Goal: Task Accomplishment & Management: Complete application form

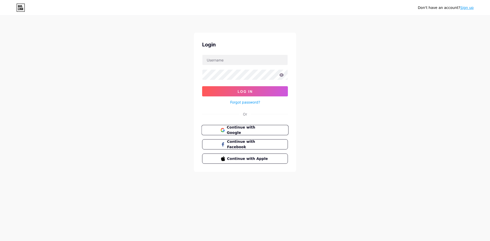
click at [246, 129] on span "Continue with Google" at bounding box center [248, 130] width 43 height 11
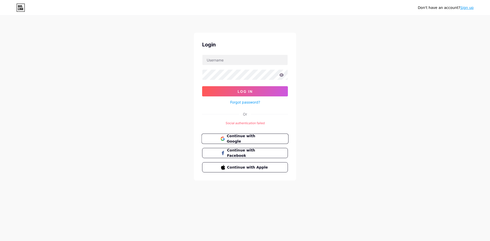
click at [259, 137] on span "Continue with Google" at bounding box center [248, 139] width 43 height 11
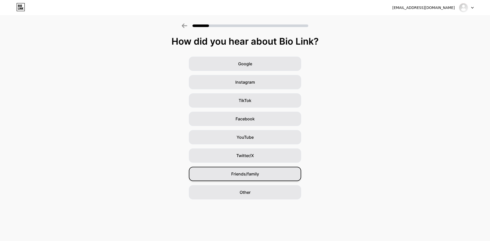
click at [248, 175] on span "Friends/family" at bounding box center [245, 174] width 28 height 6
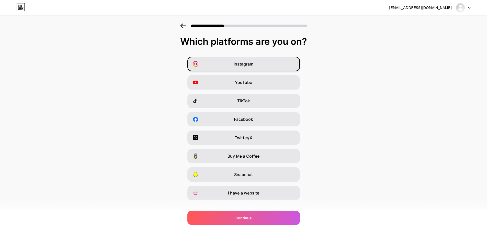
click at [268, 67] on div "Instagram" at bounding box center [243, 64] width 112 height 14
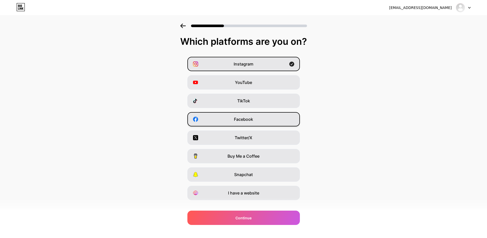
click at [262, 121] on div "Facebook" at bounding box center [243, 119] width 112 height 14
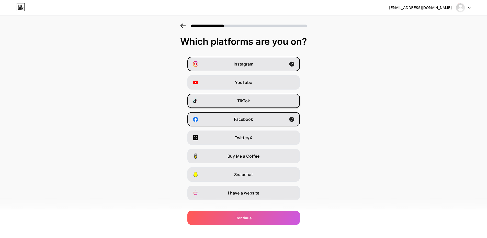
click at [270, 101] on div "TikTok" at bounding box center [243, 100] width 112 height 14
click at [270, 193] on div "I have a website" at bounding box center [243, 192] width 112 height 14
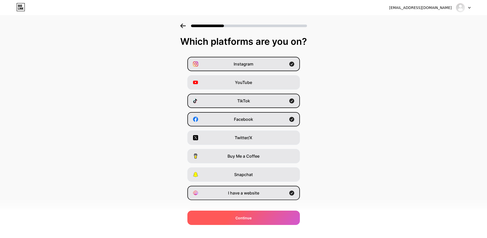
click at [267, 219] on div "Continue" at bounding box center [243, 217] width 112 height 14
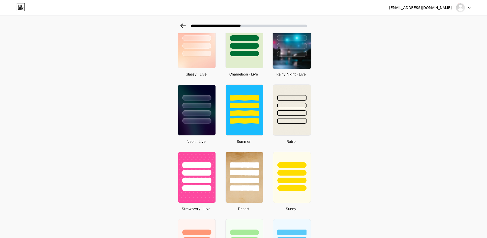
scroll to position [167, 0]
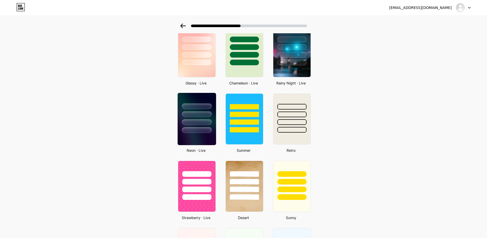
click at [196, 105] on div at bounding box center [197, 106] width 30 height 6
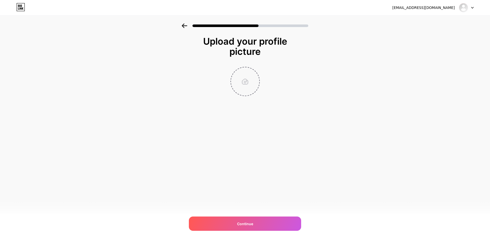
click at [243, 79] on input "file" at bounding box center [245, 81] width 28 height 28
click at [253, 224] on span "Continue" at bounding box center [245, 223] width 16 height 5
click at [248, 84] on input "file" at bounding box center [245, 81] width 28 height 28
type input "C:\fakepath\Logo dlrd.png"
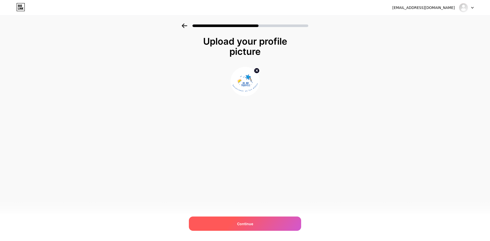
click at [242, 222] on span "Continue" at bounding box center [245, 223] width 16 height 5
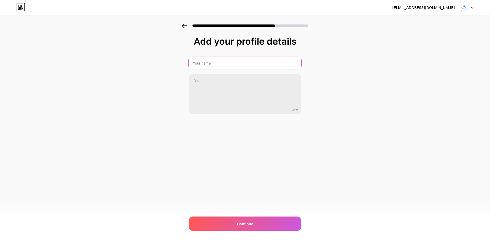
click at [232, 65] on input "text" at bounding box center [245, 63] width 113 height 12
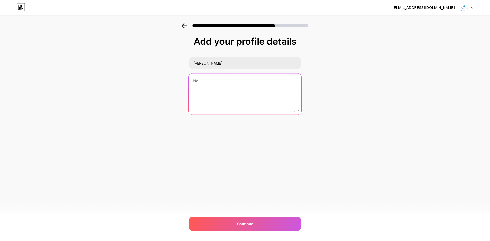
click at [216, 79] on textarea at bounding box center [245, 95] width 113 height 42
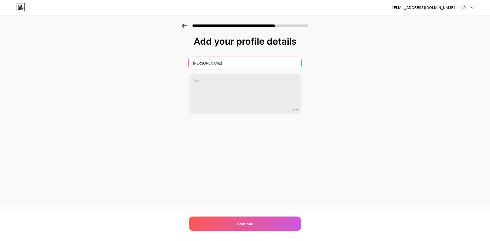
drag, startPoint x: 207, startPoint y: 63, endPoint x: 226, endPoint y: 61, distance: 18.7
click at [226, 61] on input "[PERSON_NAME]" at bounding box center [245, 63] width 113 height 12
type input "IVANNY DL"
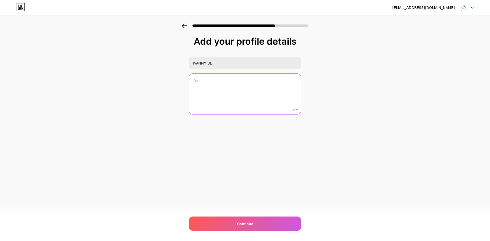
click at [208, 82] on textarea at bounding box center [245, 94] width 112 height 41
type textarea "a"
click at [219, 82] on textarea "Agente de viaje apasionada con el turismo el disfrutar la vida" at bounding box center [245, 95] width 113 height 42
click at [212, 87] on textarea "Agente de viajes, apasionada con el turismo el disfrutar la vida" at bounding box center [245, 95] width 113 height 42
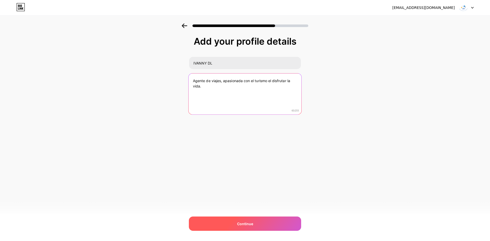
type textarea "Agente de viajes, apasionada con el turismo el disfrutar la vida."
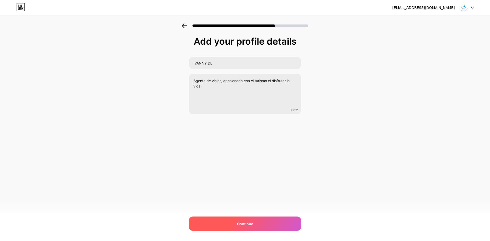
click at [265, 218] on div "Continue" at bounding box center [245, 224] width 112 height 14
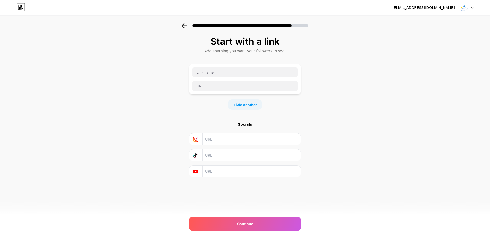
paste input "[URL][DOMAIN_NAME]"
type input "[URL][DOMAIN_NAME]"
click at [230, 155] on input "text" at bounding box center [251, 155] width 93 height 11
paste input "[URL][DOMAIN_NAME]"
type input "[URL][DOMAIN_NAME]"
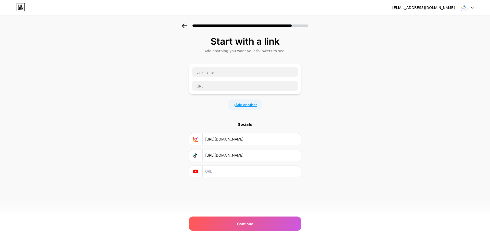
click at [248, 103] on span "Add another" at bounding box center [247, 104] width 22 height 5
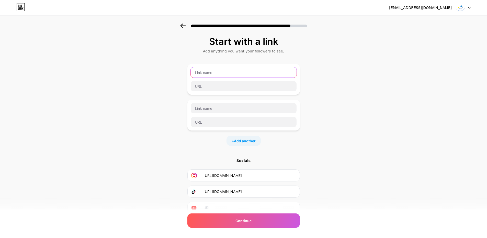
click at [228, 74] on input "text" at bounding box center [244, 72] width 106 height 10
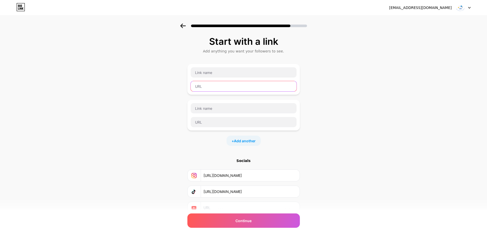
click at [215, 87] on input "text" at bounding box center [244, 86] width 106 height 10
paste input "[URL][DOMAIN_NAME]"
type input "[URL][DOMAIN_NAME]"
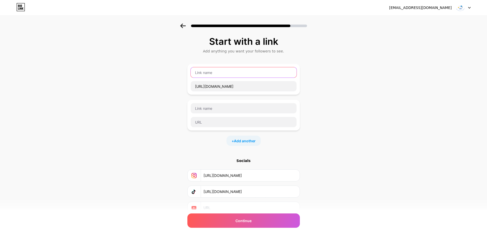
click at [220, 71] on input "text" at bounding box center [244, 72] width 106 height 10
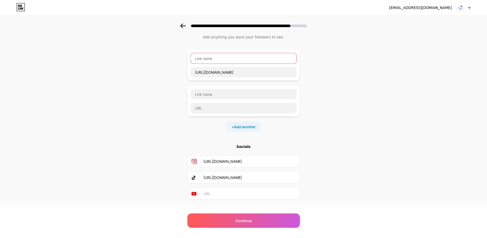
scroll to position [22, 0]
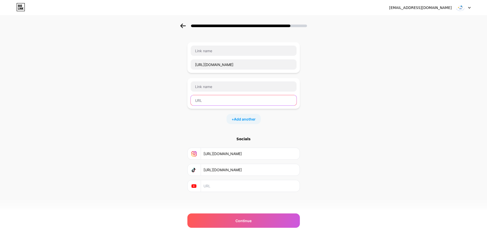
click at [209, 100] on input "text" at bounding box center [244, 100] width 106 height 10
paste input "[URL][DOMAIN_NAME]"
type input "[URL][DOMAIN_NAME]"
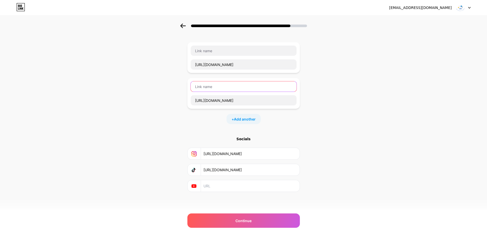
click at [212, 88] on input "text" at bounding box center [244, 86] width 106 height 10
type input "FB"
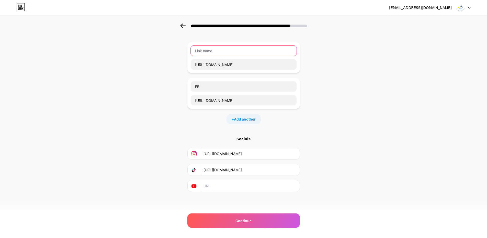
click at [226, 52] on input "text" at bounding box center [244, 50] width 106 height 10
type input "WEB DL TRAVELS"
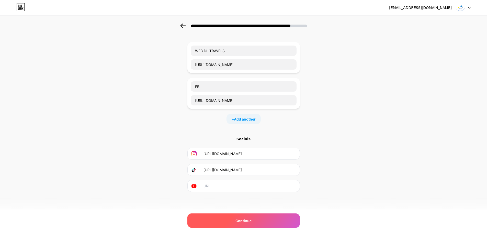
click at [249, 220] on span "Continue" at bounding box center [243, 220] width 16 height 5
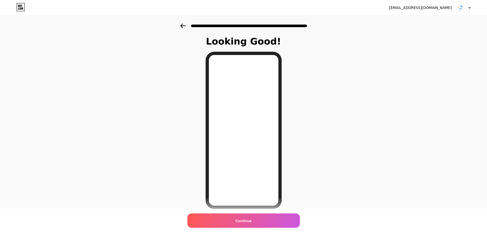
click at [183, 26] on icon at bounding box center [182, 26] width 5 height 5
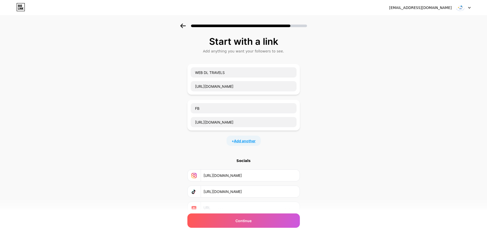
click at [237, 140] on span "Add another" at bounding box center [245, 140] width 22 height 5
paste input "[URL][DOMAIN_NAME]"
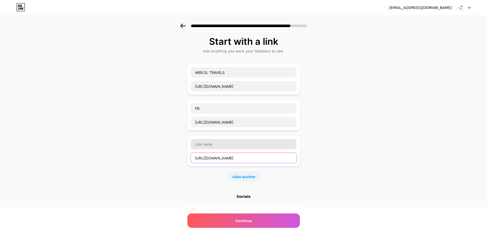
type input "[URL][DOMAIN_NAME]"
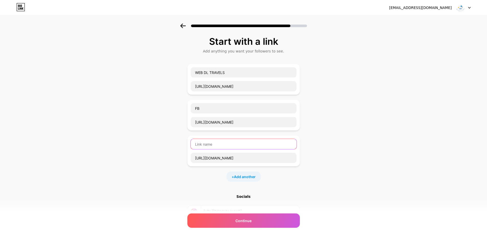
click at [219, 148] on input "text" at bounding box center [244, 144] width 106 height 10
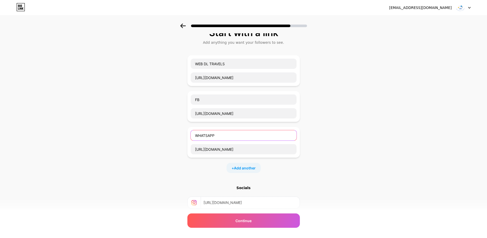
scroll to position [6, 0]
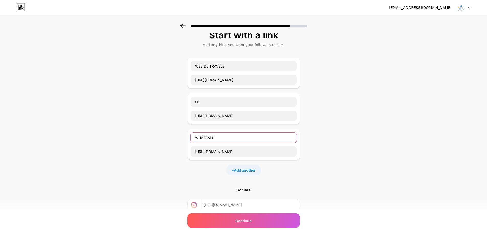
type input "WHATSAPP"
click at [242, 173] on div "+ Add another" at bounding box center [243, 170] width 34 height 10
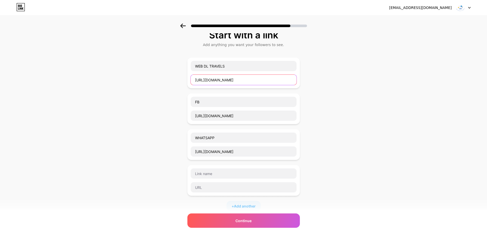
drag, startPoint x: 270, startPoint y: 78, endPoint x: 187, endPoint y: 79, distance: 83.3
click at [187, 79] on div "Start with a link Add anything you want your followers to see. WEB DL TRAVELS […" at bounding box center [243, 160] width 487 height 287
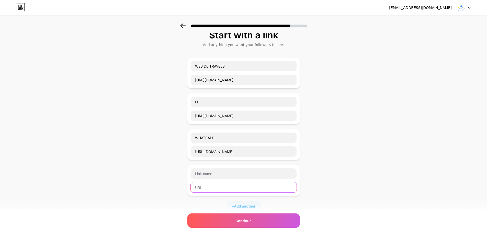
click at [206, 186] on input "text" at bounding box center [244, 187] width 106 height 10
paste input "[URL][DOMAIN_NAME]"
type input "[URL][DOMAIN_NAME]"
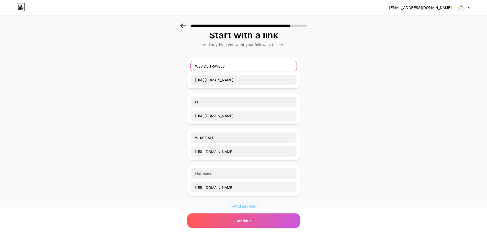
drag, startPoint x: 236, startPoint y: 67, endPoint x: 173, endPoint y: 65, distance: 63.4
click at [173, 65] on div "Start with a link Add anything you want your followers to see. WEB DL TRAVELS […" at bounding box center [243, 160] width 487 height 287
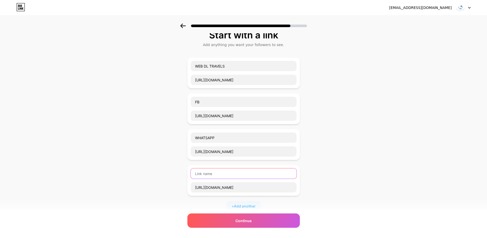
click at [211, 176] on input "text" at bounding box center [244, 173] width 106 height 10
paste input "WEB DL TRAVELS"
type input "WEB DL TRAVELS"
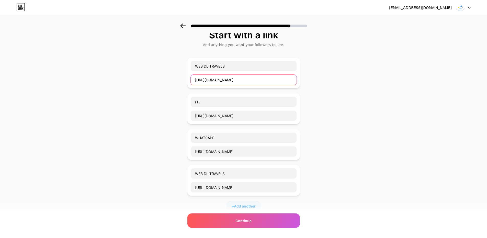
drag, startPoint x: 268, startPoint y: 79, endPoint x: 158, endPoint y: 78, distance: 109.9
click at [158, 78] on div "Start with a link Add anything you want your followers to see. WEB DL TRAVELS […" at bounding box center [243, 160] width 487 height 287
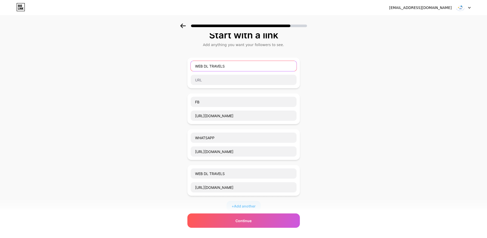
drag, startPoint x: 238, startPoint y: 66, endPoint x: 127, endPoint y: 57, distance: 110.7
click at [127, 57] on div "Start with a link Add anything you want your followers to see. WEB DL TRAVELS F…" at bounding box center [243, 160] width 487 height 287
click at [405, 100] on div "Start with a link Add anything you want your followers to see. FB [URL][DOMAIN_…" at bounding box center [243, 160] width 487 height 287
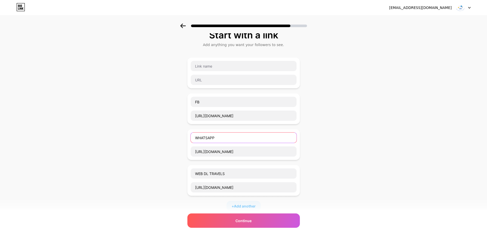
drag, startPoint x: 241, startPoint y: 139, endPoint x: 175, endPoint y: 136, distance: 65.7
click at [175, 136] on div "Start with a link Add anything you want your followers to see. FB [URL][DOMAIN_…" at bounding box center [243, 160] width 487 height 287
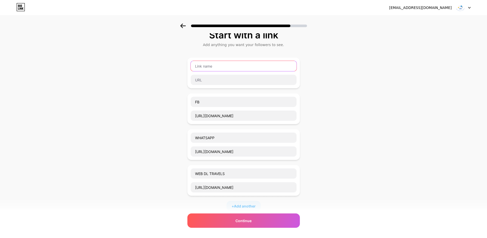
click at [204, 64] on input "text" at bounding box center [244, 66] width 106 height 10
paste input "WHATSAPP"
type input "WHATSAPP"
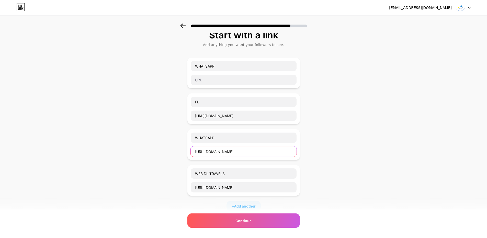
drag, startPoint x: 250, startPoint y: 154, endPoint x: 140, endPoint y: 150, distance: 109.4
click at [140, 150] on div "Start with a link Add anything you want your followers to see. WHATSAPP FB [URL…" at bounding box center [243, 160] width 487 height 287
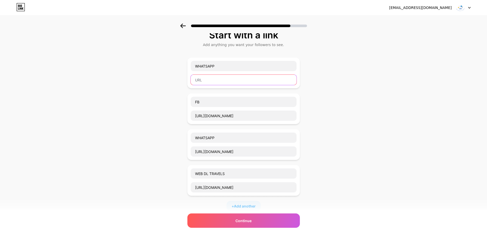
click at [208, 79] on input "text" at bounding box center [244, 80] width 106 height 10
paste input "[URL][DOMAIN_NAME]"
type input "[URL][DOMAIN_NAME]"
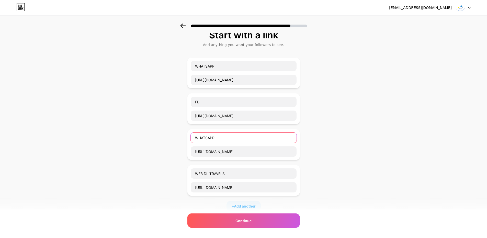
drag, startPoint x: 243, startPoint y: 140, endPoint x: 146, endPoint y: 132, distance: 97.4
click at [150, 134] on div "Start with a link Add anything you want your followers to see. WHATSAPP [URL][D…" at bounding box center [243, 160] width 487 height 287
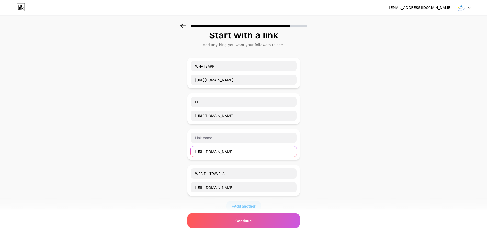
drag, startPoint x: 209, startPoint y: 153, endPoint x: 136, endPoint y: 152, distance: 72.6
click at [141, 152] on div "Start with a link Add anything you want your followers to see. WHATSAPP [URL][D…" at bounding box center [243, 160] width 487 height 287
click at [421, 142] on div "Start with a link Add anything you want your followers to see. WHATSAPP [URL][D…" at bounding box center [243, 160] width 487 height 287
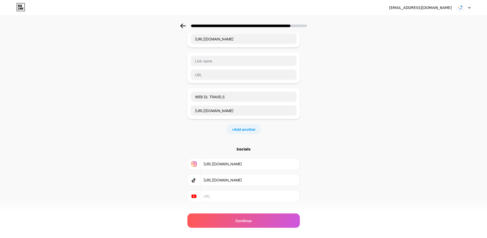
scroll to position [93, 0]
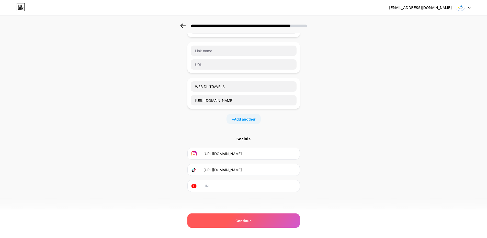
click at [250, 222] on span "Continue" at bounding box center [243, 220] width 16 height 5
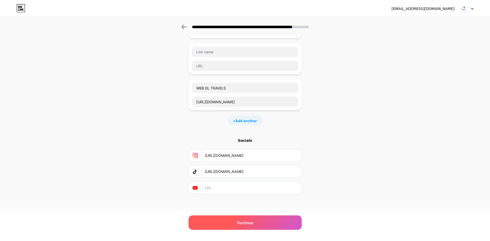
scroll to position [0, 0]
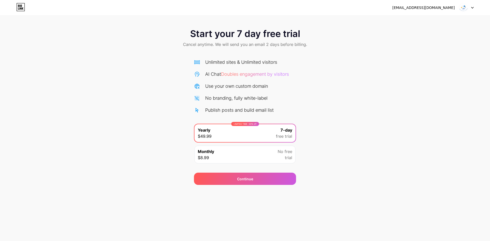
click at [272, 158] on div "Monthly $8.99 No free trial" at bounding box center [245, 155] width 101 height 18
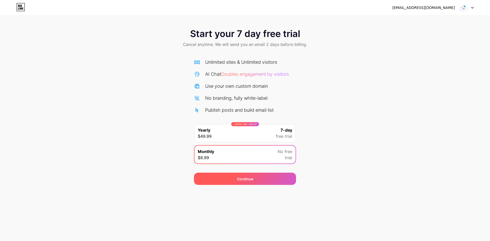
click at [268, 181] on div "Continue" at bounding box center [245, 179] width 102 height 12
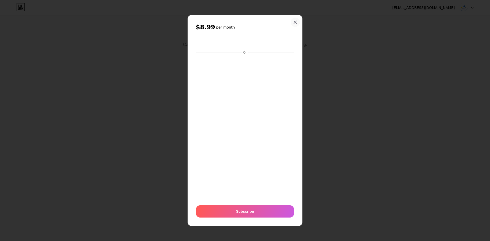
click at [297, 23] on icon at bounding box center [296, 22] width 4 height 4
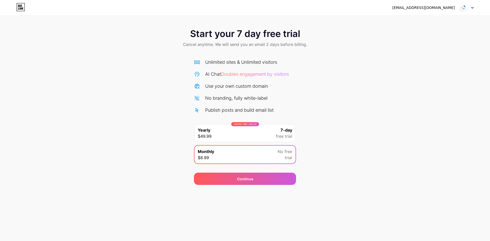
click at [476, 7] on div "[EMAIL_ADDRESS][DOMAIN_NAME] Logout" at bounding box center [245, 7] width 490 height 9
click at [474, 8] on div "[EMAIL_ADDRESS][DOMAIN_NAME] Logout" at bounding box center [245, 7] width 490 height 9
click at [471, 9] on div at bounding box center [466, 7] width 15 height 9
click at [431, 24] on li "Logout" at bounding box center [441, 21] width 63 height 14
